Goal: Information Seeking & Learning: Learn about a topic

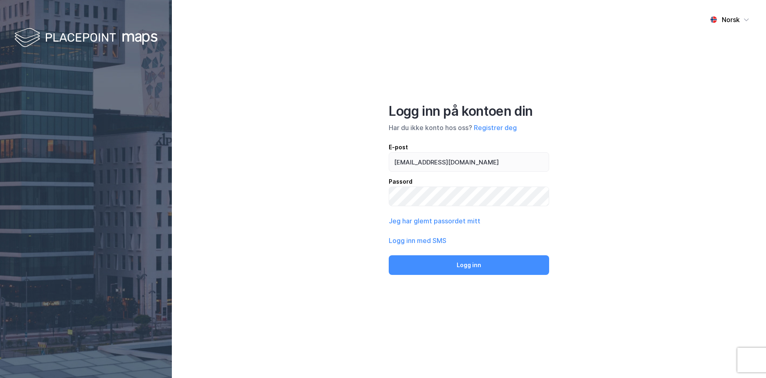
type input "[EMAIL_ADDRESS][DOMAIN_NAME]"
click at [389, 255] on button "Logg inn" at bounding box center [469, 265] width 160 height 20
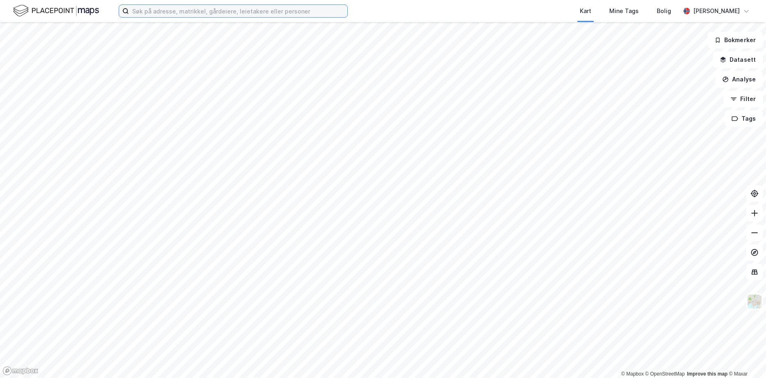
click at [160, 14] on input at bounding box center [238, 11] width 218 height 12
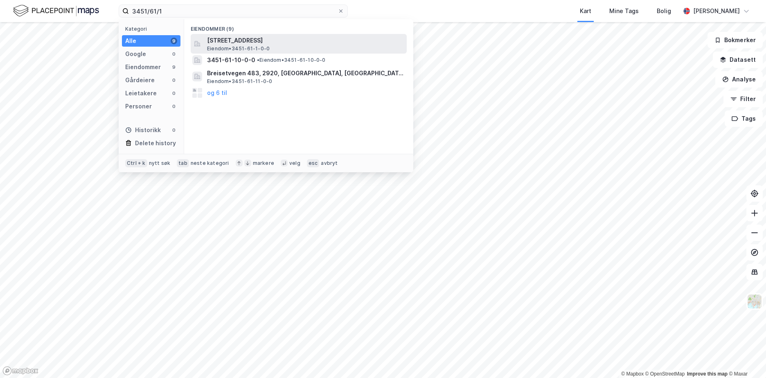
click at [235, 43] on span "[STREET_ADDRESS]" at bounding box center [305, 41] width 196 height 10
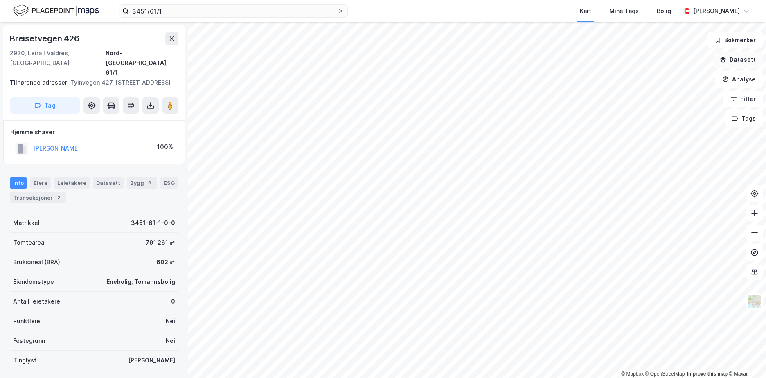
click at [758, 61] on button "Datasett" at bounding box center [738, 60] width 50 height 16
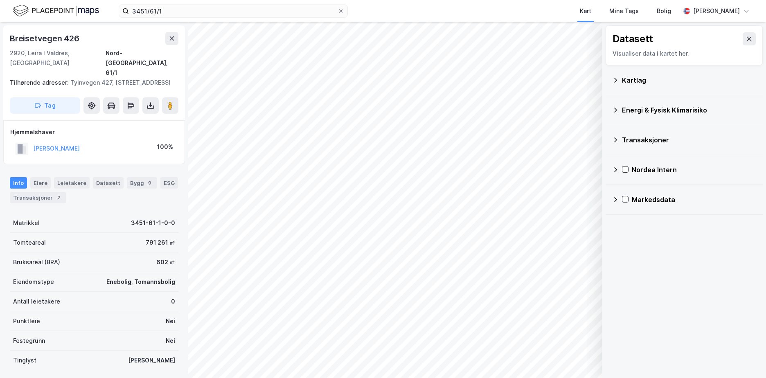
click at [613, 80] on icon at bounding box center [615, 80] width 7 height 7
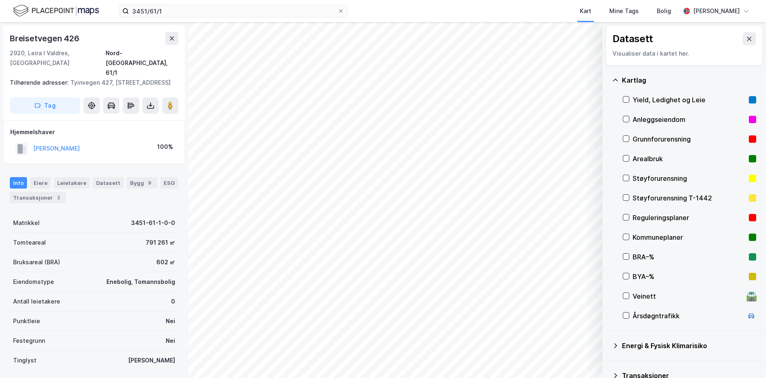
click at [636, 136] on div "Grunnforurensning" at bounding box center [688, 139] width 113 height 10
click at [630, 136] on div "Grunnforurensning" at bounding box center [689, 139] width 133 height 20
click at [314, 11] on input "3451/61/1" at bounding box center [233, 11] width 209 height 12
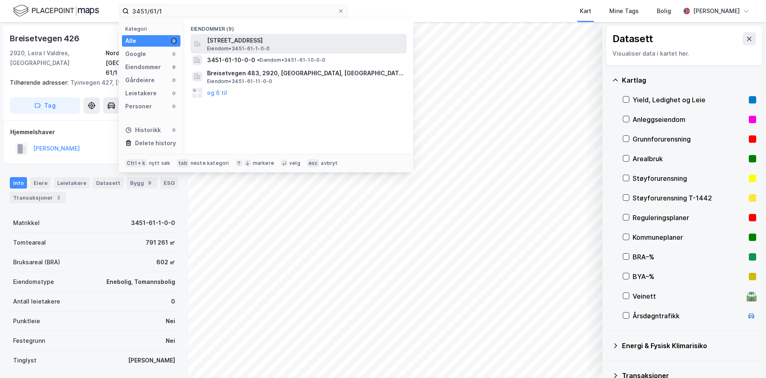
click at [313, 40] on span "[STREET_ADDRESS]" at bounding box center [305, 41] width 196 height 10
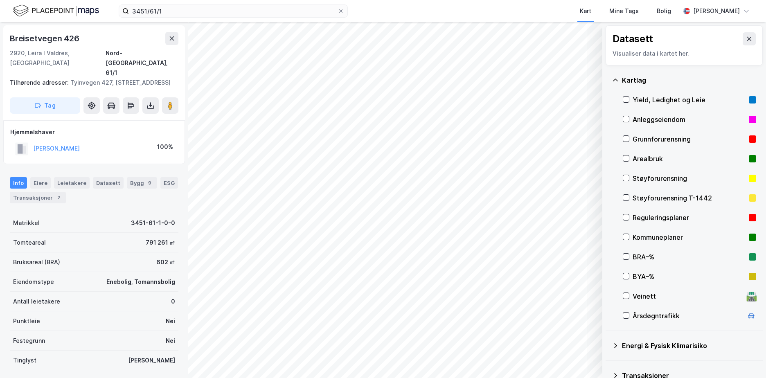
scroll to position [76, 0]
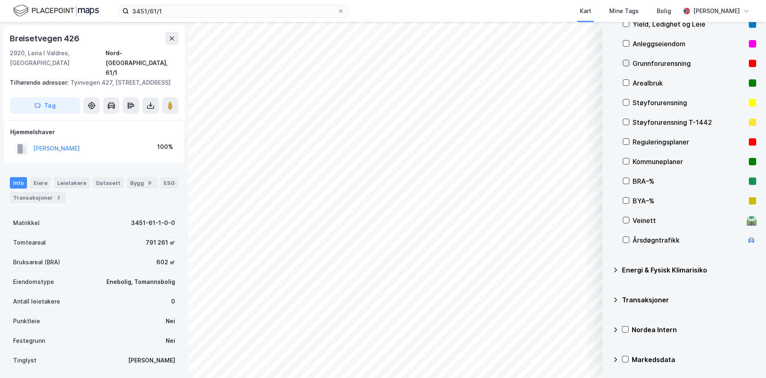
click at [628, 63] on icon at bounding box center [626, 63] width 6 height 6
click at [615, 319] on div "© Mapbox © OpenStreetMap Improve this map © Maxar Datasett Visualiser data i ka…" at bounding box center [383, 200] width 766 height 356
click at [613, 270] on icon at bounding box center [615, 270] width 7 height 7
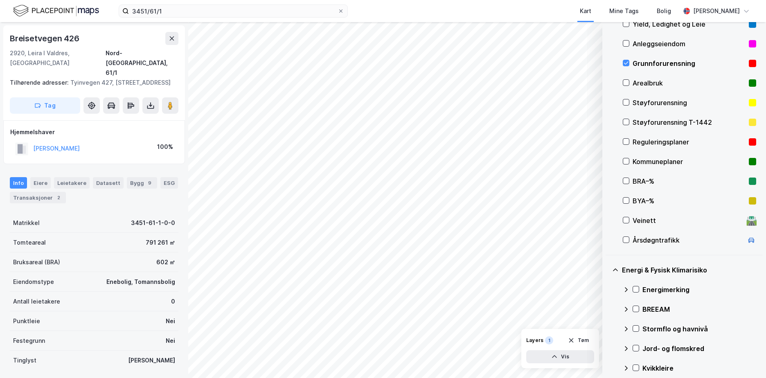
click at [682, 287] on div "Energimerking" at bounding box center [699, 290] width 114 height 10
click at [635, 289] on icon at bounding box center [636, 289] width 6 height 6
click at [626, 289] on icon at bounding box center [625, 289] width 5 height 3
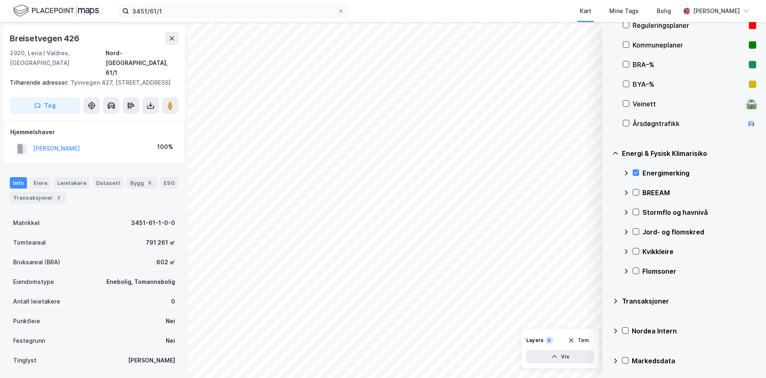
scroll to position [194, 0]
click at [635, 268] on icon at bounding box center [636, 270] width 6 height 6
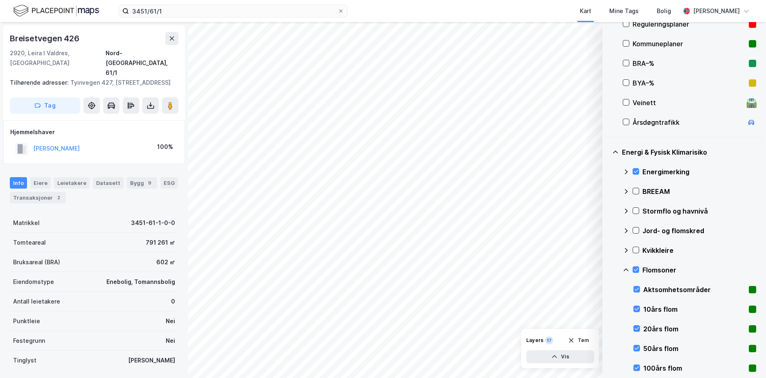
click at [626, 270] on icon at bounding box center [626, 270] width 7 height 7
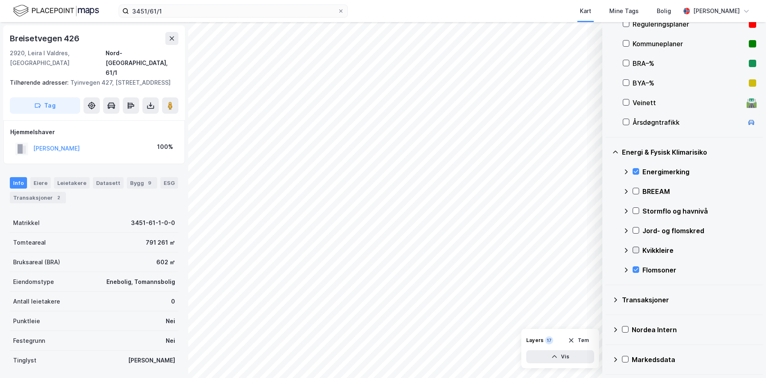
click at [636, 247] on icon at bounding box center [636, 250] width 6 height 6
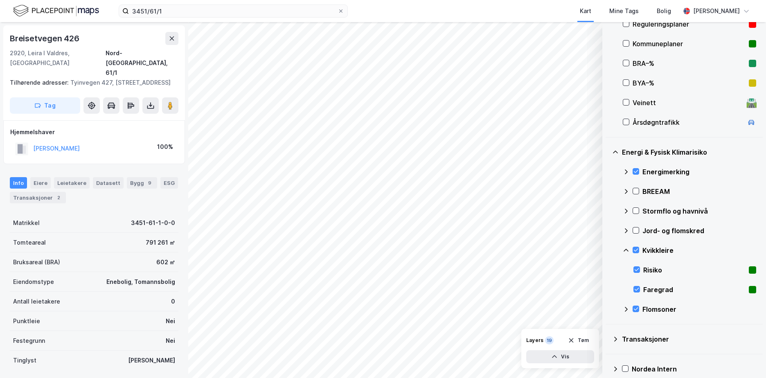
click at [626, 248] on icon at bounding box center [626, 250] width 7 height 7
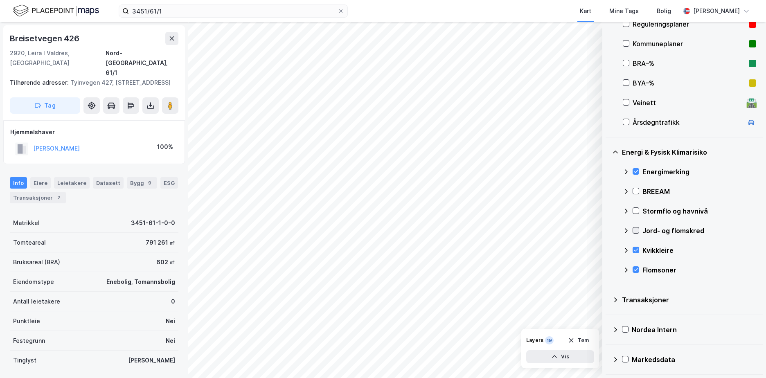
click at [636, 227] on icon at bounding box center [636, 230] width 6 height 6
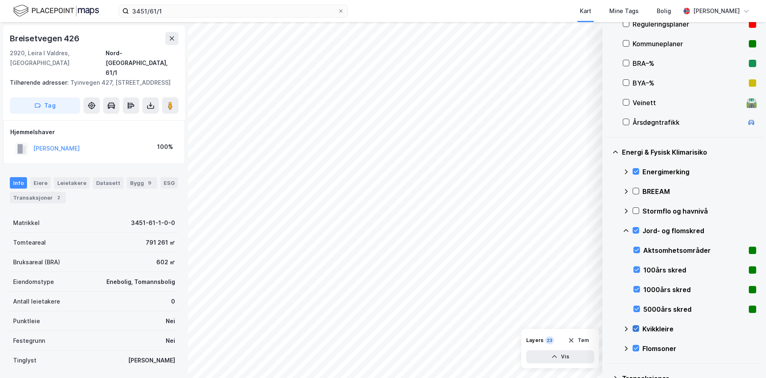
click at [636, 328] on icon at bounding box center [636, 329] width 6 height 6
click at [559, 354] on button "Vis" at bounding box center [560, 356] width 68 height 13
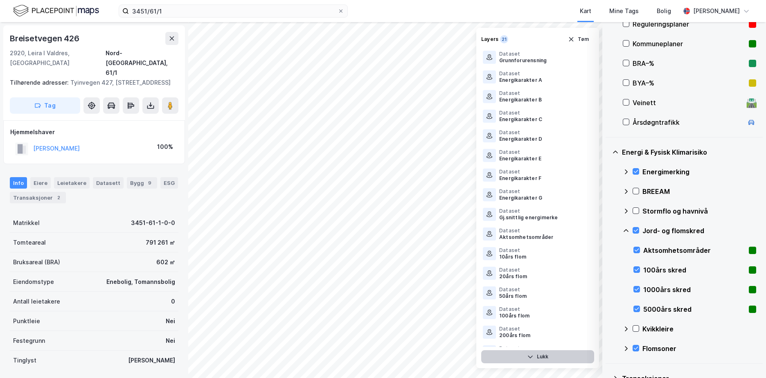
click at [544, 354] on button "Lukk" at bounding box center [537, 356] width 113 height 13
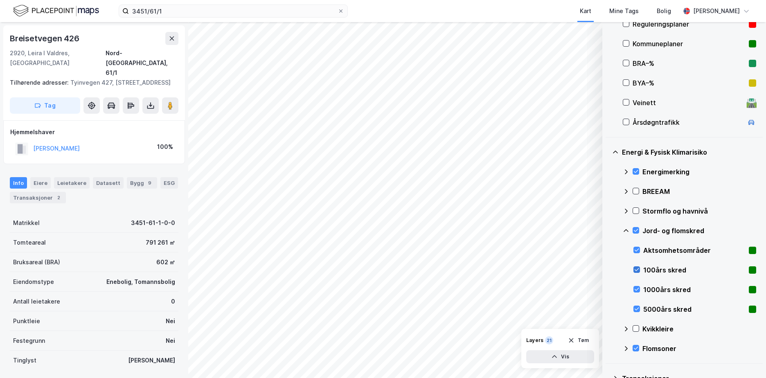
click at [636, 268] on icon at bounding box center [637, 270] width 6 height 6
click at [637, 288] on icon at bounding box center [637, 289] width 6 height 6
click at [637, 308] on icon at bounding box center [637, 309] width 6 height 6
click at [636, 286] on div "1000års skred" at bounding box center [694, 290] width 123 height 20
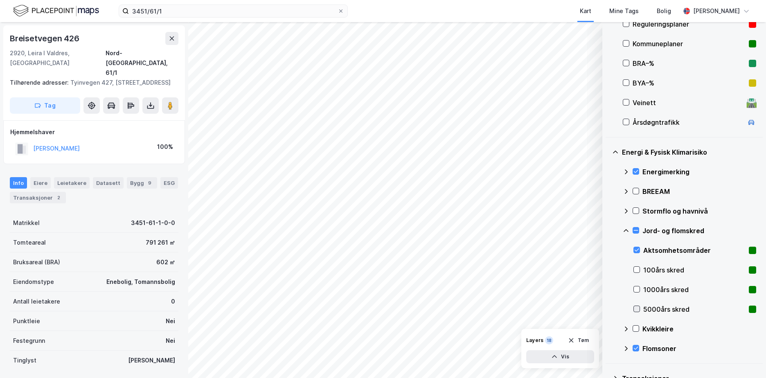
click at [637, 307] on icon at bounding box center [637, 309] width 6 height 6
click at [636, 308] on icon at bounding box center [637, 309] width 6 height 6
click at [636, 288] on icon at bounding box center [637, 289] width 6 height 6
click at [635, 287] on icon at bounding box center [637, 289] width 6 height 6
click at [638, 269] on icon at bounding box center [637, 270] width 6 height 6
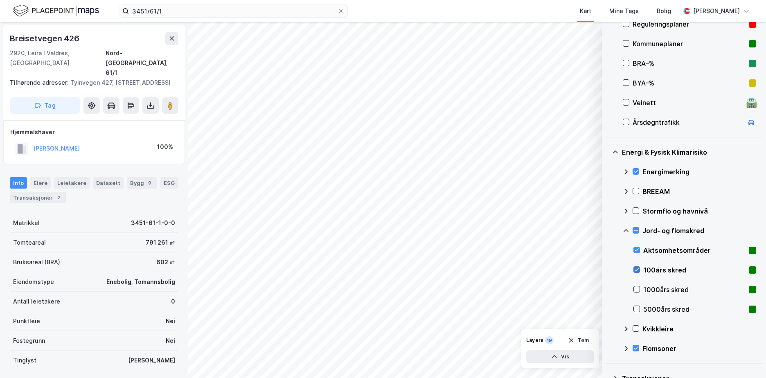
click at [638, 269] on icon at bounding box center [637, 270] width 6 height 6
click at [636, 248] on icon at bounding box center [637, 250] width 6 height 6
click at [638, 270] on icon at bounding box center [637, 270] width 6 height 6
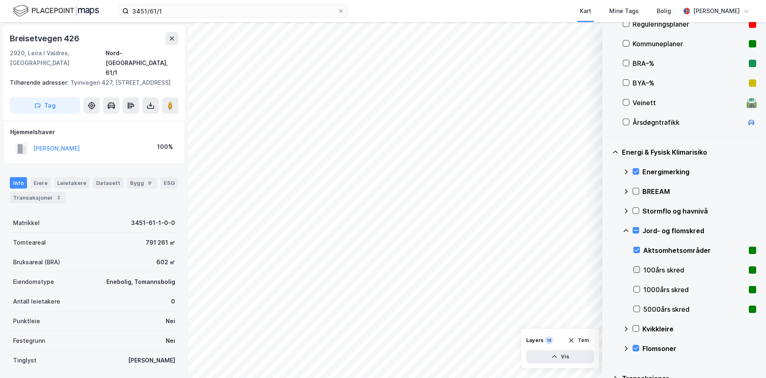
click at [638, 270] on icon at bounding box center [637, 270] width 6 height 6
click at [575, 361] on button "Vis" at bounding box center [560, 356] width 68 height 13
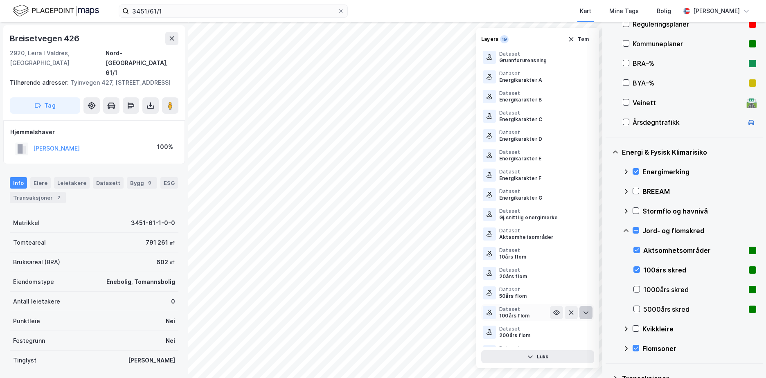
click at [583, 313] on icon at bounding box center [585, 313] width 5 height 3
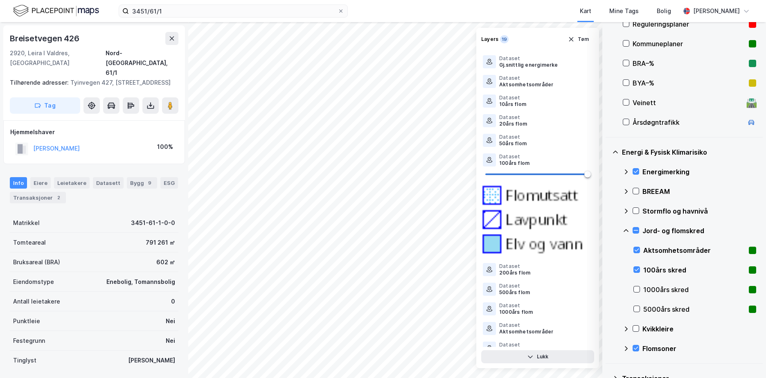
scroll to position [158, 0]
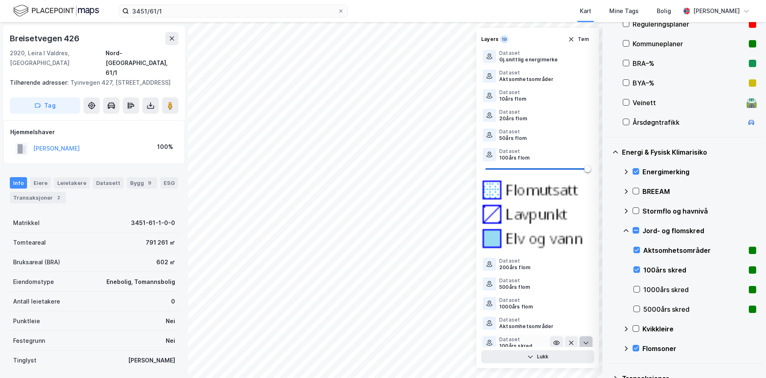
click at [583, 342] on icon at bounding box center [585, 343] width 5 height 3
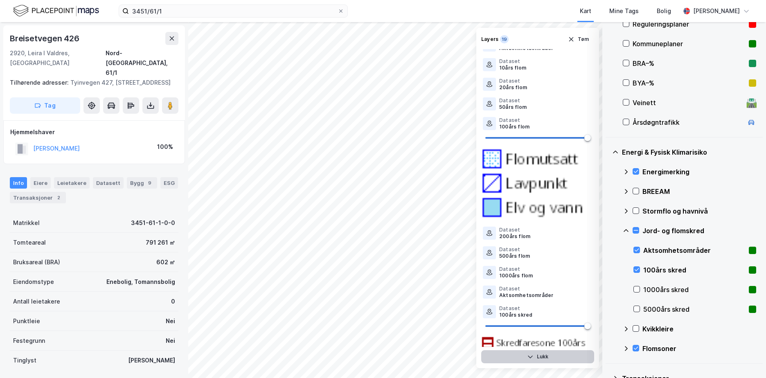
click at [540, 357] on button "Lukk" at bounding box center [537, 356] width 113 height 13
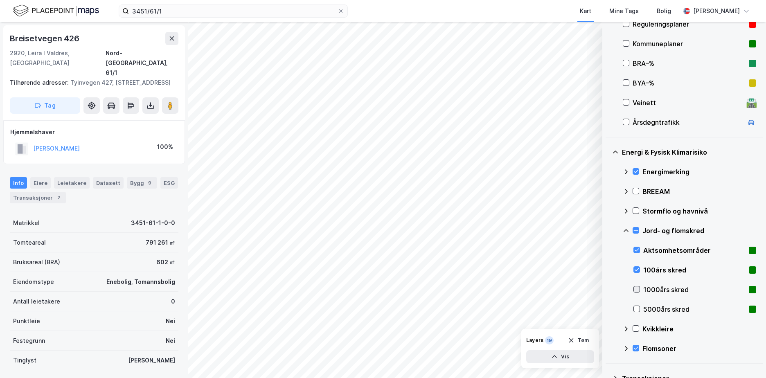
click at [636, 288] on icon at bounding box center [637, 289] width 6 height 6
click at [635, 307] on icon at bounding box center [637, 309] width 6 height 6
click at [626, 227] on icon at bounding box center [626, 230] width 7 height 7
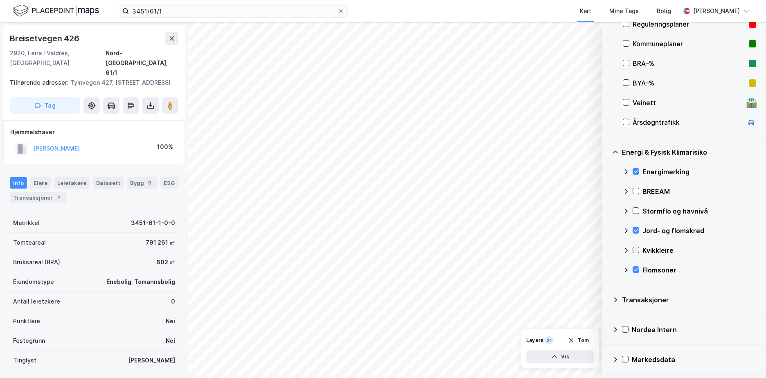
click at [635, 248] on icon at bounding box center [636, 250] width 6 height 6
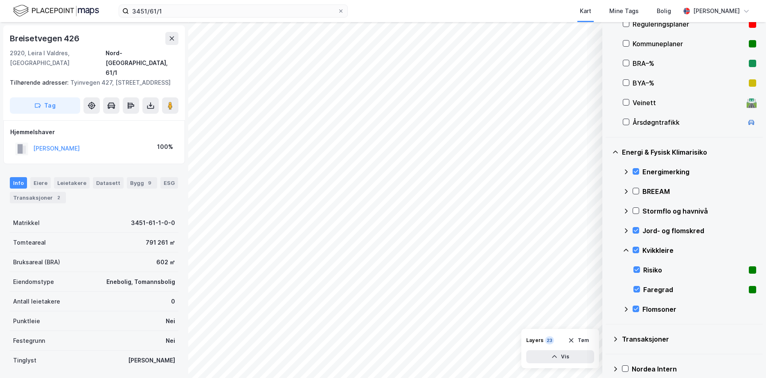
click at [625, 247] on icon at bounding box center [626, 250] width 7 height 7
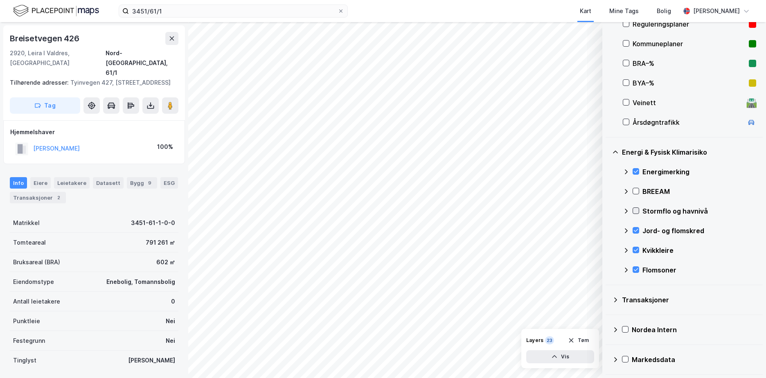
click at [635, 208] on icon at bounding box center [636, 211] width 6 height 6
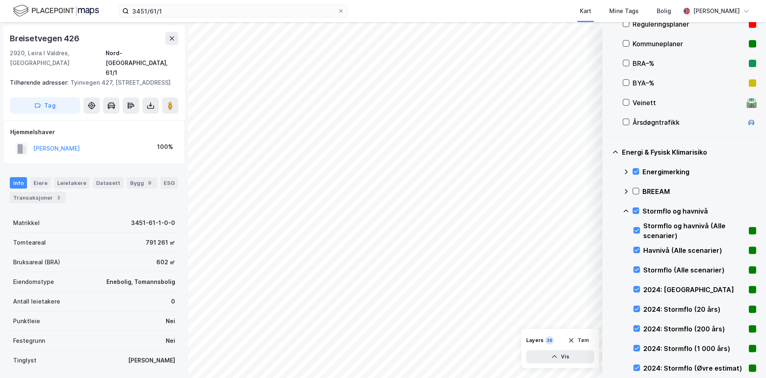
click at [627, 209] on icon at bounding box center [626, 211] width 7 height 7
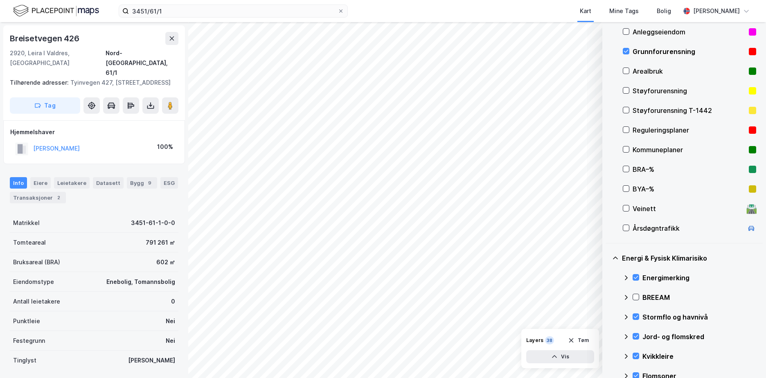
scroll to position [100, 0]
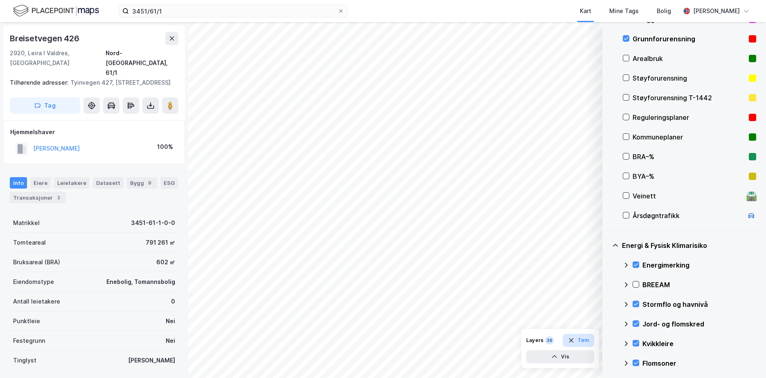
click at [579, 339] on button "Tøm" at bounding box center [579, 340] width 32 height 13
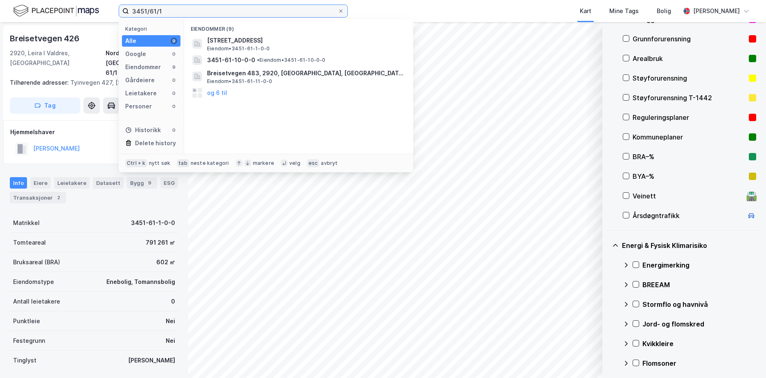
drag, startPoint x: 140, startPoint y: 12, endPoint x: 116, endPoint y: 15, distance: 23.5
click at [116, 15] on div "3451/61/1 Kategori Alle 9 Google 0 Eiendommer 9 Gårdeiere 0 Leietakere 0 Person…" at bounding box center [383, 11] width 766 height 22
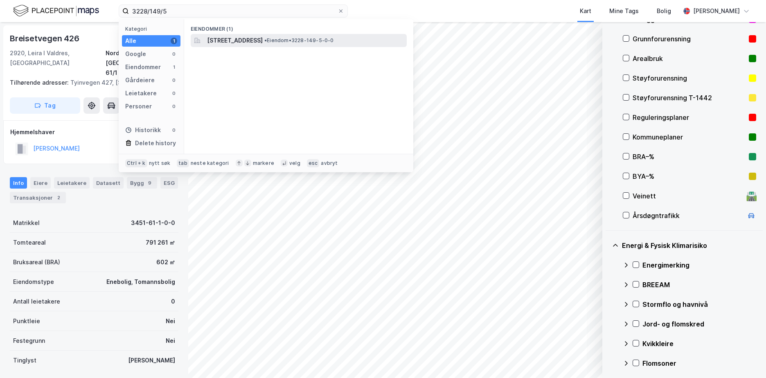
click at [263, 38] on span "[STREET_ADDRESS]" at bounding box center [235, 41] width 56 height 10
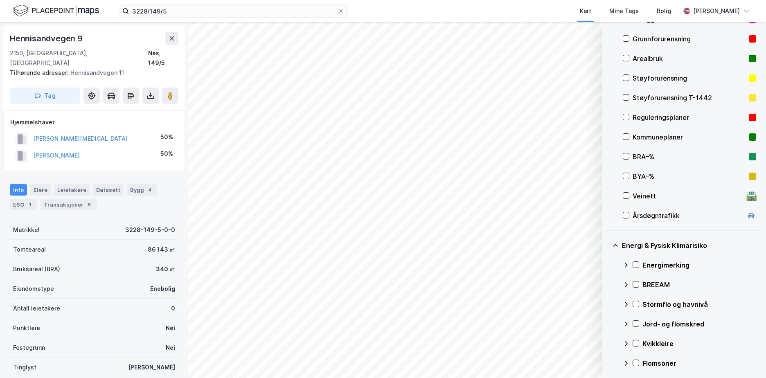
click at [675, 37] on div "Grunnforurensning" at bounding box center [688, 39] width 113 height 10
click at [637, 265] on icon at bounding box center [636, 264] width 5 height 3
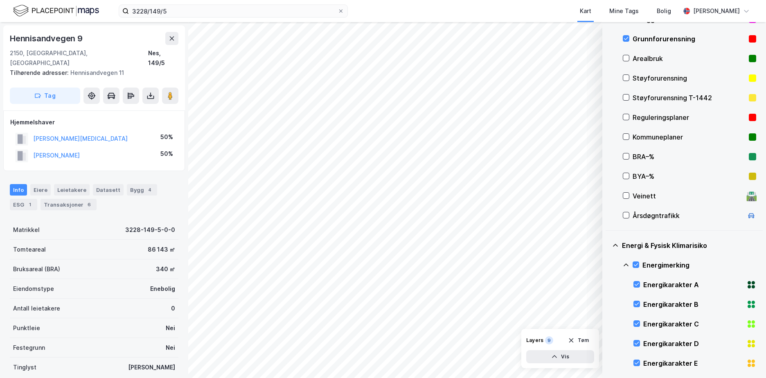
click at [627, 263] on icon at bounding box center [626, 265] width 7 height 7
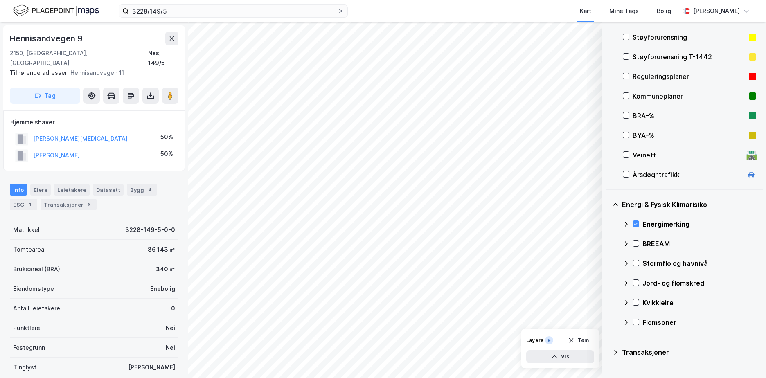
scroll to position [182, 0]
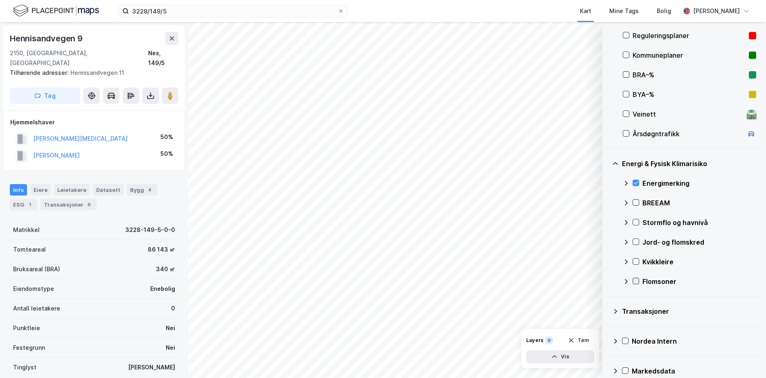
click at [637, 282] on icon at bounding box center [636, 281] width 6 height 6
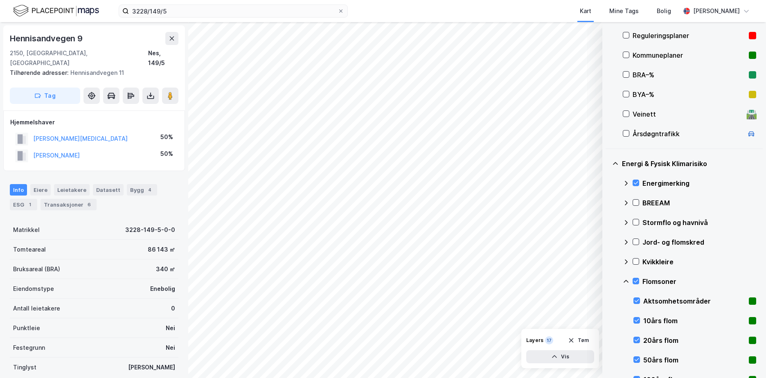
click at [625, 279] on icon at bounding box center [626, 281] width 7 height 7
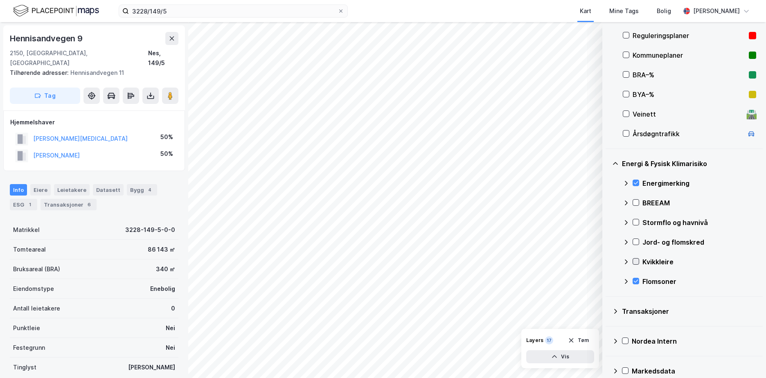
click at [637, 262] on icon at bounding box center [636, 262] width 6 height 6
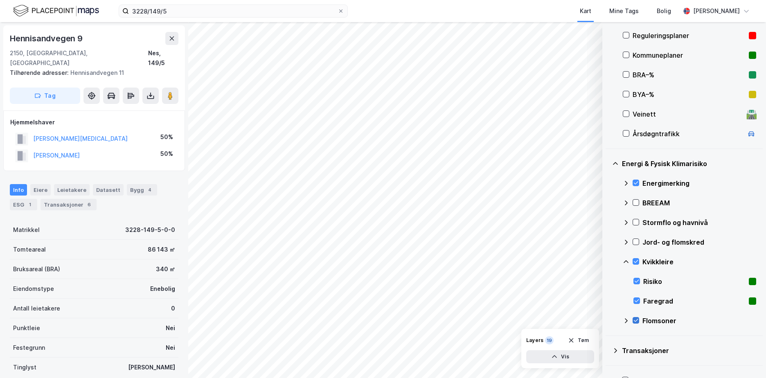
click at [634, 318] on icon at bounding box center [636, 320] width 6 height 6
click at [638, 300] on icon at bounding box center [637, 300] width 5 height 3
click at [566, 353] on button "Vis" at bounding box center [560, 356] width 68 height 13
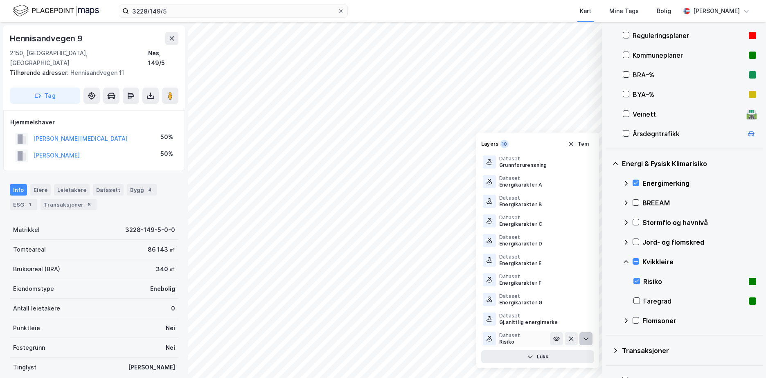
click at [589, 340] on icon at bounding box center [586, 338] width 7 height 7
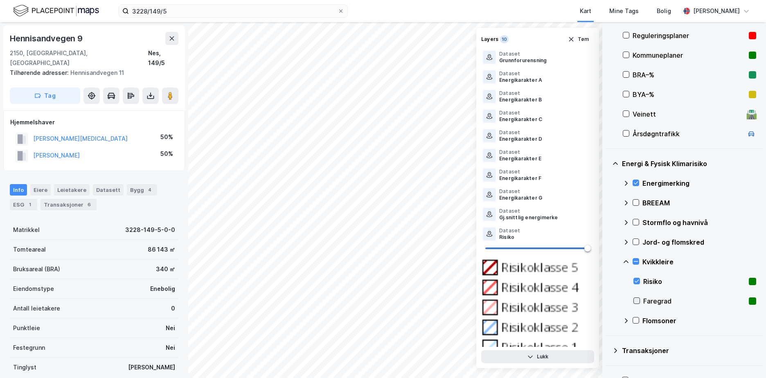
click at [636, 300] on icon at bounding box center [637, 301] width 6 height 6
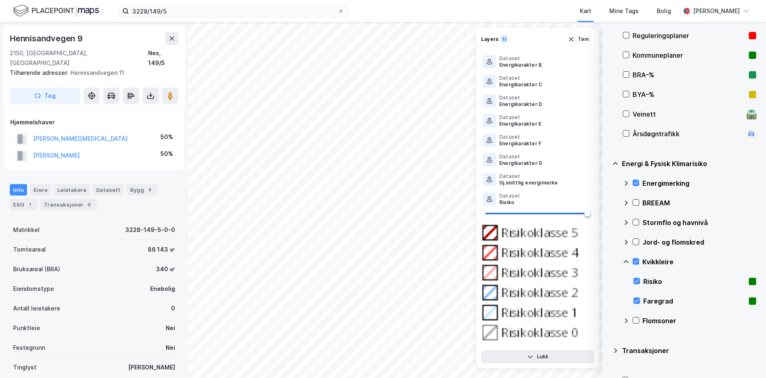
scroll to position [45, 0]
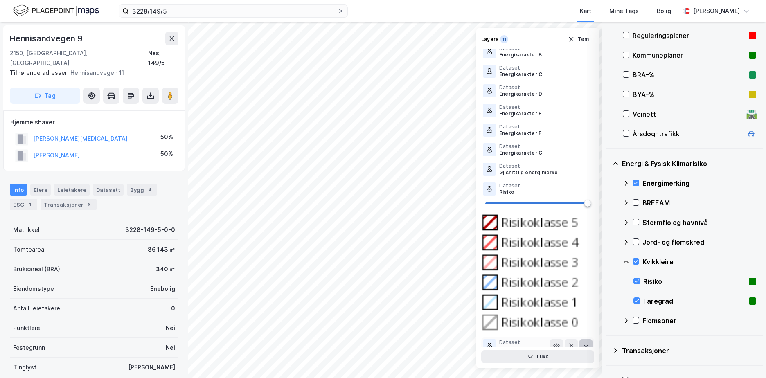
click at [583, 342] on icon at bounding box center [586, 345] width 7 height 7
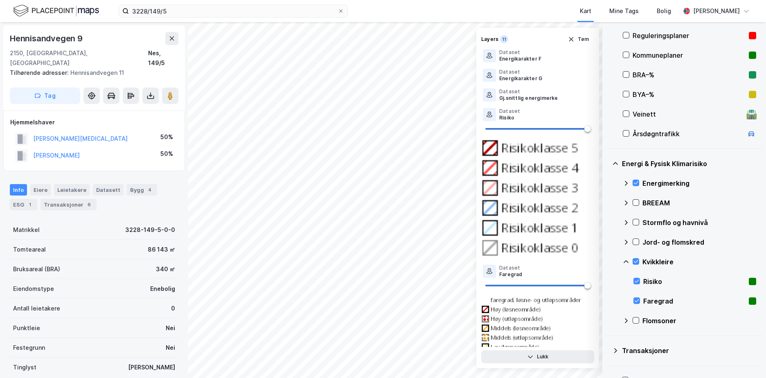
scroll to position [127, 0]
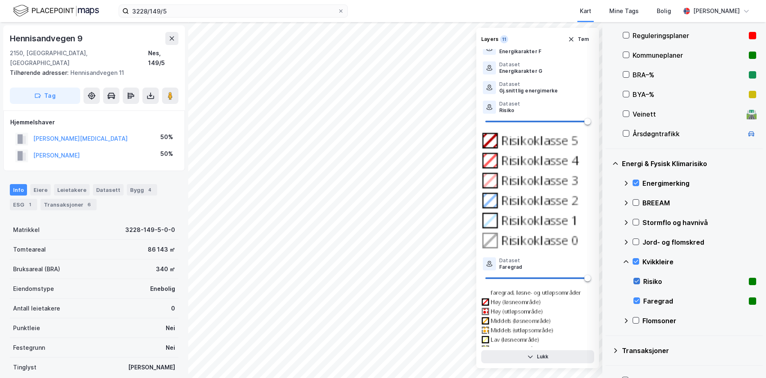
click at [637, 283] on icon at bounding box center [637, 281] width 6 height 6
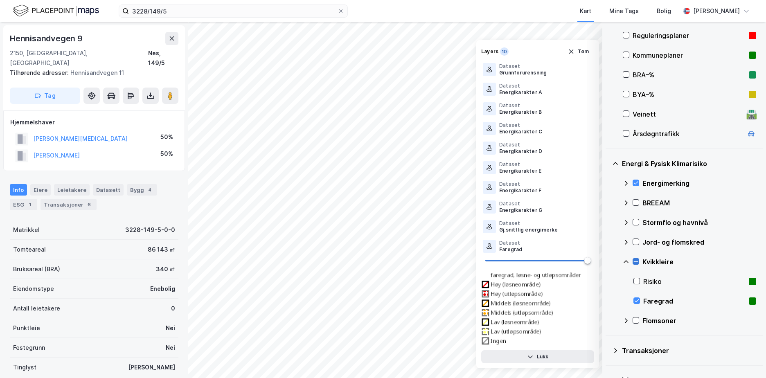
click at [637, 261] on icon at bounding box center [636, 262] width 6 height 6
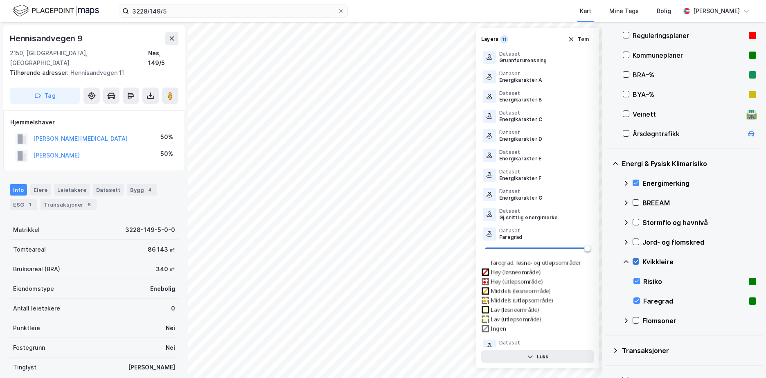
click at [637, 261] on icon at bounding box center [636, 261] width 5 height 3
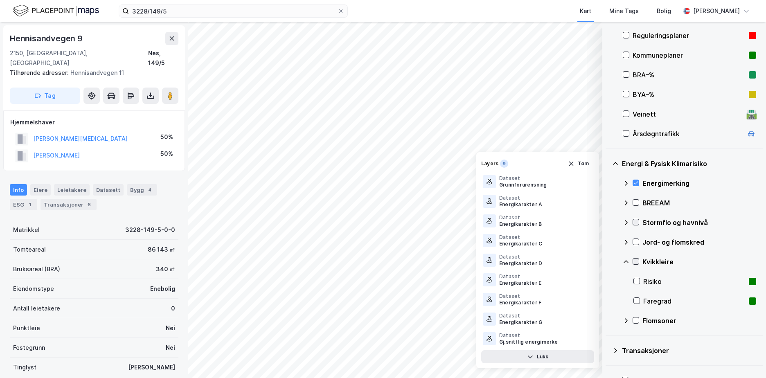
click at [637, 223] on icon at bounding box center [636, 222] width 6 height 6
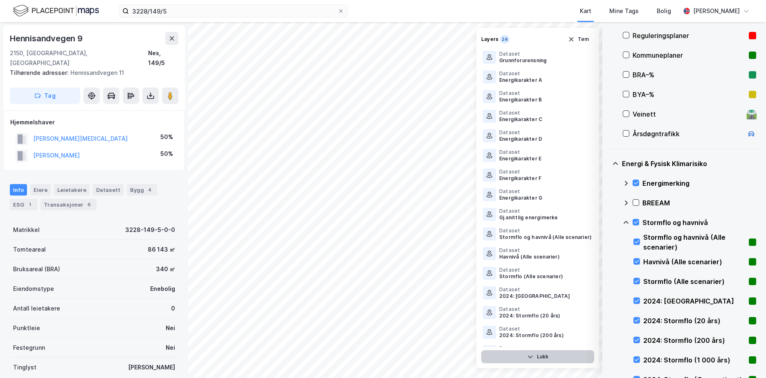
click at [540, 354] on button "Lukk" at bounding box center [537, 356] width 113 height 13
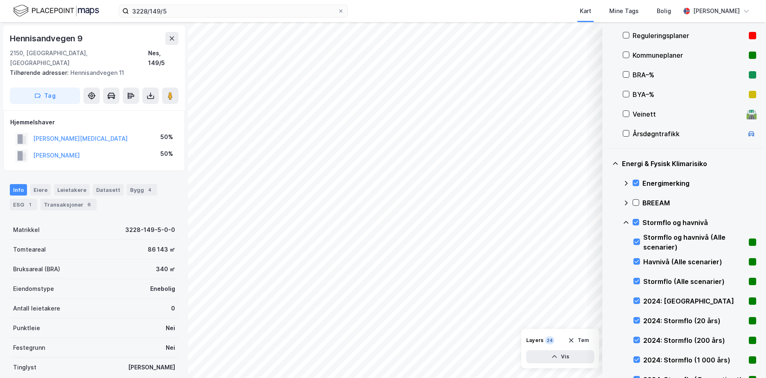
click at [626, 222] on icon at bounding box center [626, 222] width 7 height 7
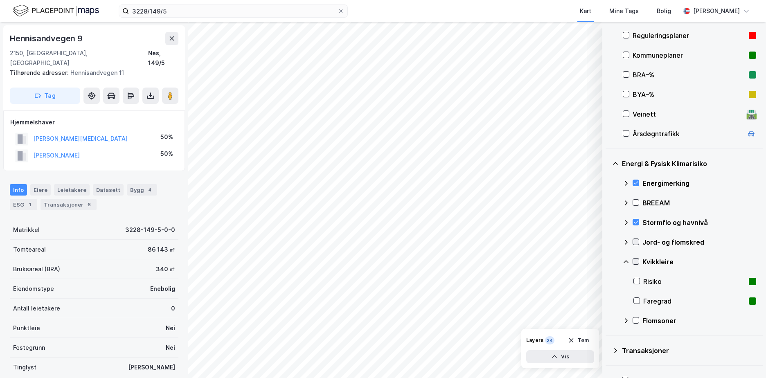
click at [637, 239] on icon at bounding box center [636, 242] width 6 height 6
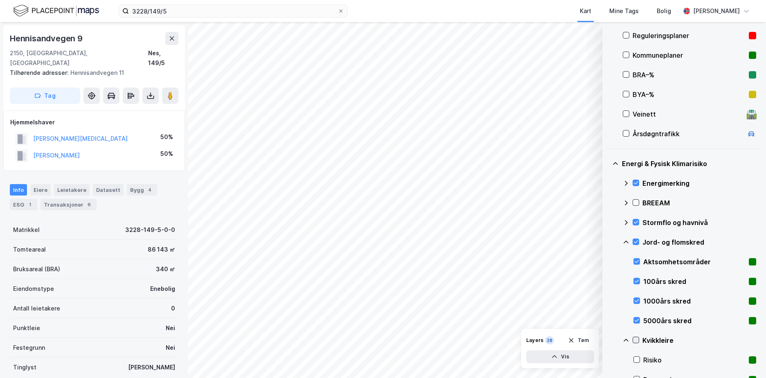
click at [625, 241] on icon at bounding box center [626, 242] width 7 height 7
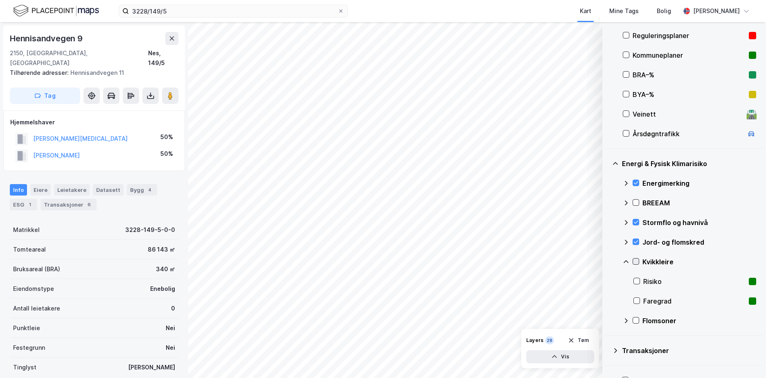
click at [635, 261] on icon at bounding box center [636, 262] width 6 height 6
click at [627, 261] on icon at bounding box center [626, 262] width 7 height 7
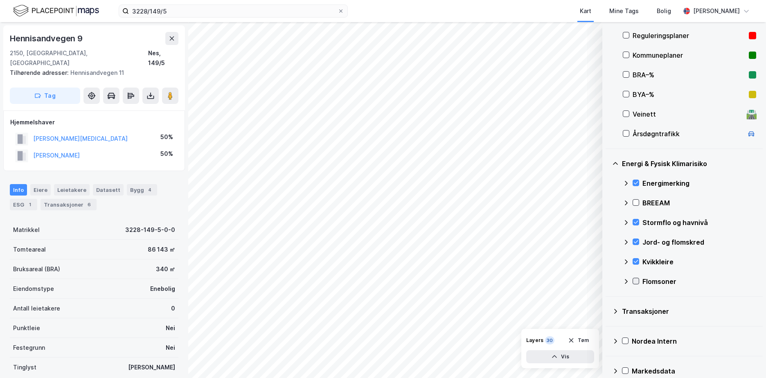
click at [637, 279] on icon at bounding box center [636, 281] width 6 height 6
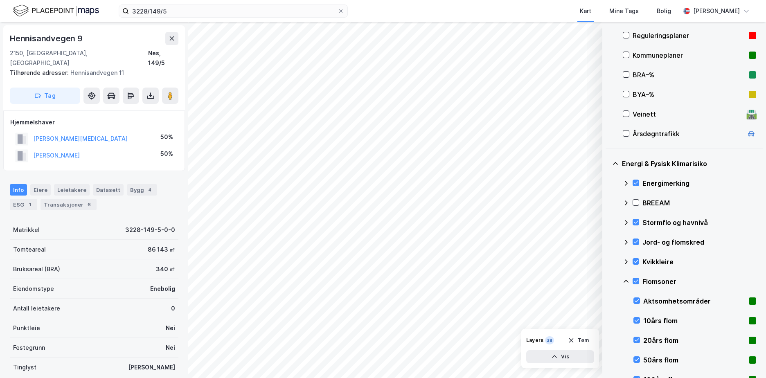
click at [626, 279] on icon at bounding box center [626, 281] width 7 height 7
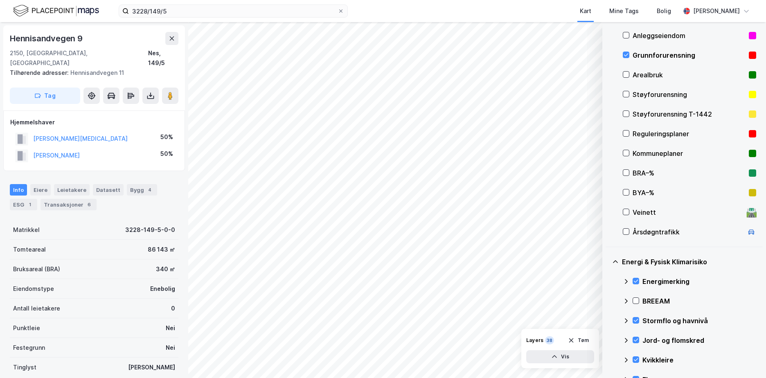
scroll to position [92, 0]
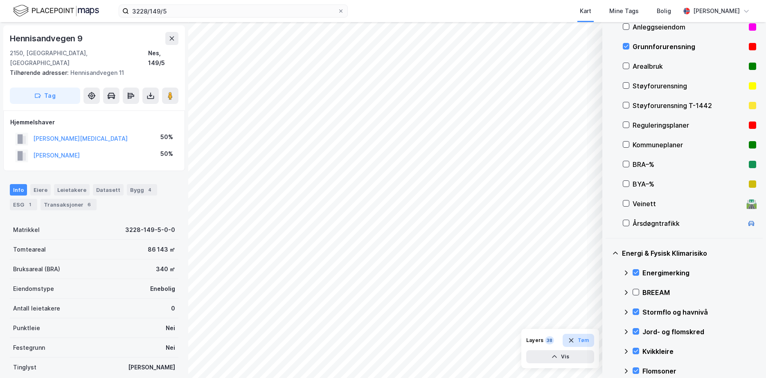
click at [581, 338] on button "Tøm" at bounding box center [579, 340] width 32 height 13
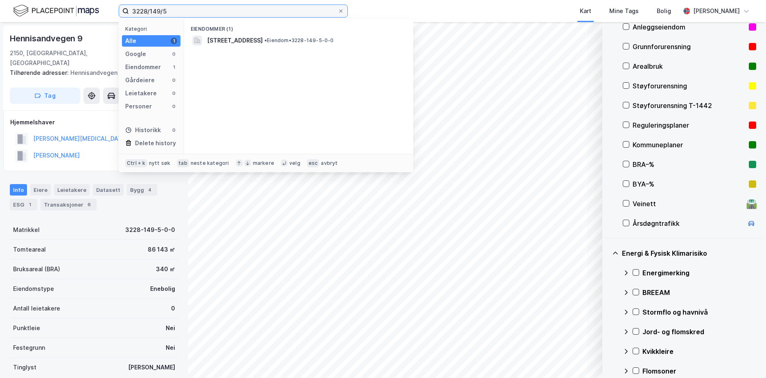
drag, startPoint x: 186, startPoint y: 12, endPoint x: 68, endPoint y: 24, distance: 118.8
click at [61, 14] on div "3228/149/5 Kategori Alle 1 Google 0 Eiendommer 1 Gårdeiere 0 Leietakere 0 Perso…" at bounding box center [383, 11] width 766 height 22
type input "4618/62/163"
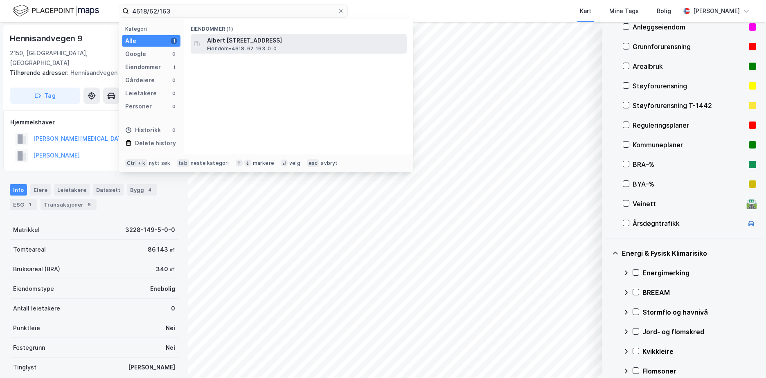
click at [244, 38] on span "Albert [STREET_ADDRESS]" at bounding box center [305, 41] width 196 height 10
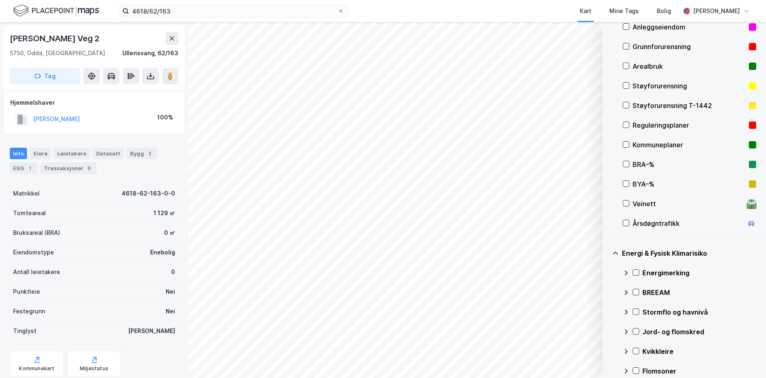
click at [655, 44] on div "Grunnforurensning" at bounding box center [688, 47] width 113 height 10
click at [634, 272] on icon at bounding box center [636, 273] width 6 height 6
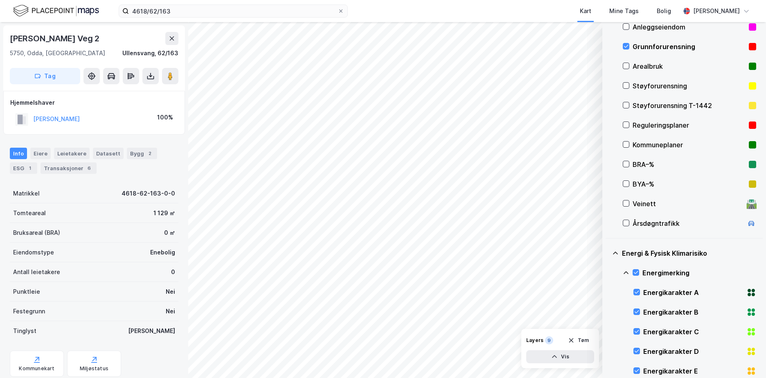
click at [627, 272] on icon at bounding box center [626, 273] width 7 height 7
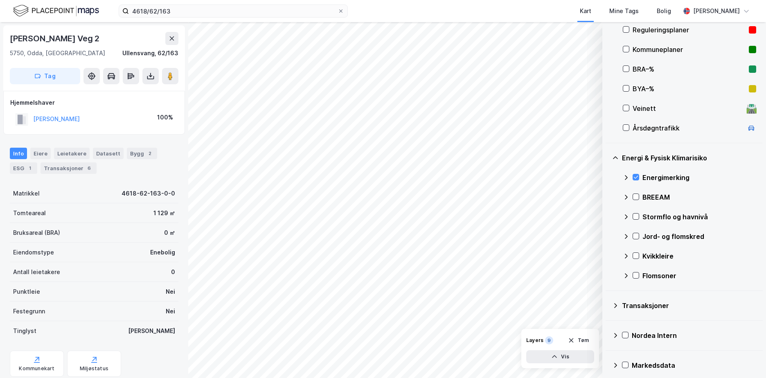
scroll to position [194, 0]
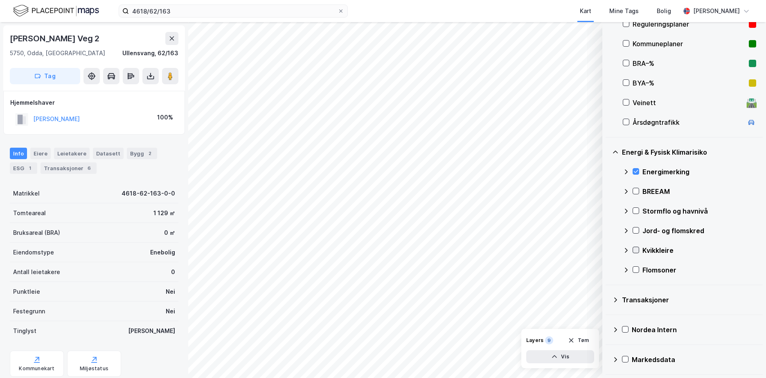
click at [636, 249] on icon at bounding box center [636, 250] width 6 height 6
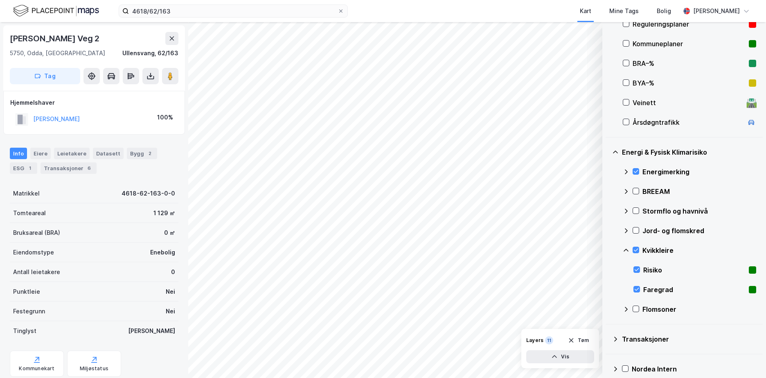
click at [626, 248] on icon at bounding box center [626, 250] width 7 height 7
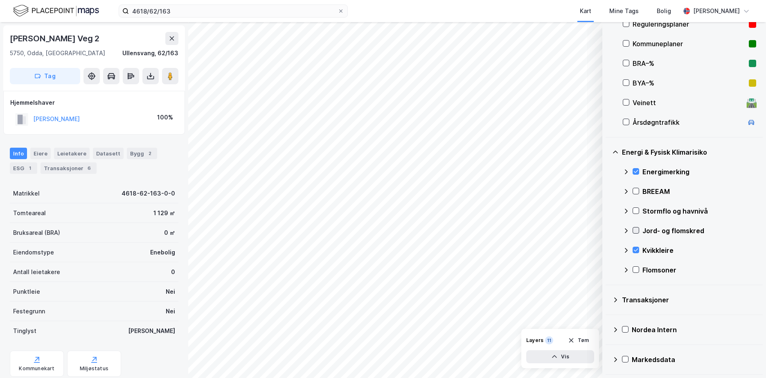
click at [637, 231] on icon at bounding box center [636, 230] width 6 height 6
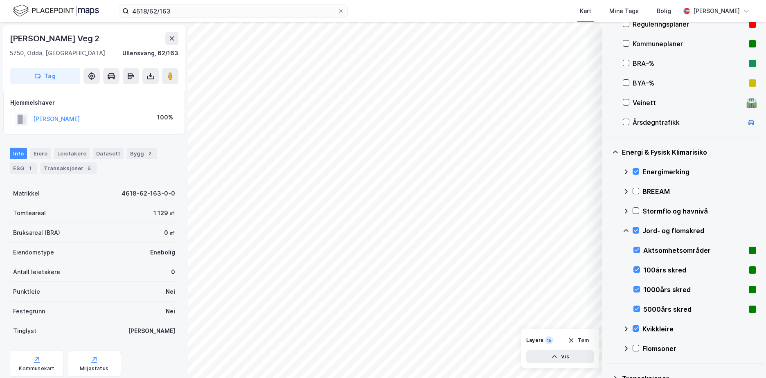
click at [625, 230] on icon at bounding box center [626, 230] width 7 height 7
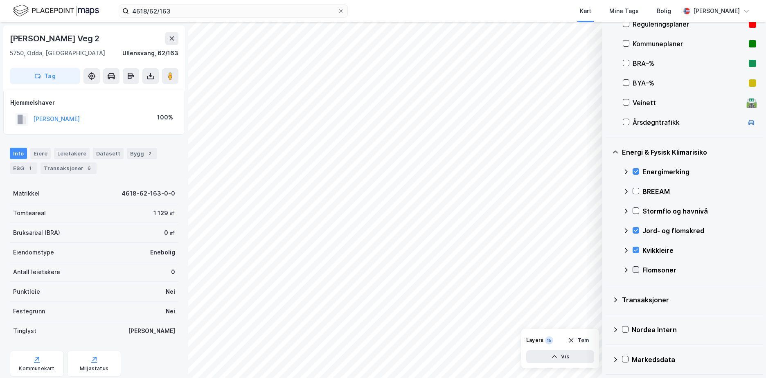
click at [636, 270] on icon at bounding box center [636, 270] width 6 height 6
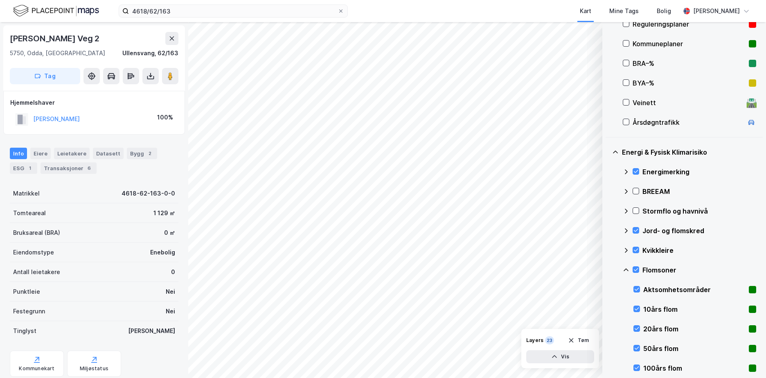
click at [627, 269] on icon at bounding box center [626, 270] width 7 height 7
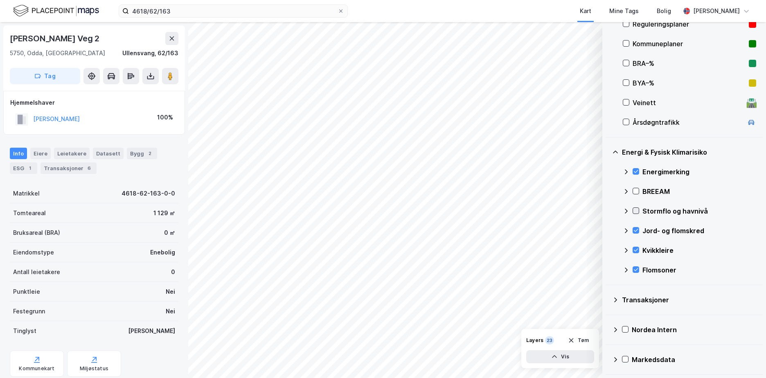
click at [638, 207] on div at bounding box center [635, 210] width 7 height 7
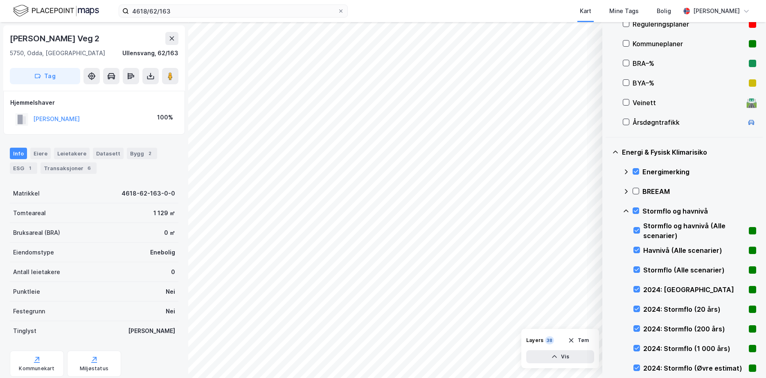
click at [626, 208] on icon at bounding box center [626, 211] width 7 height 7
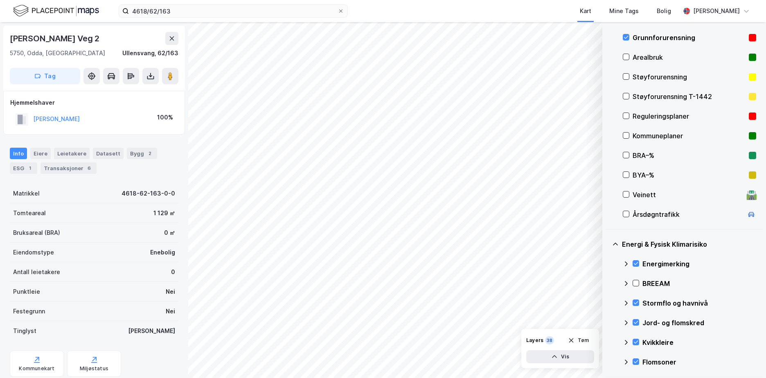
scroll to position [99, 0]
